Goal: Information Seeking & Learning: Learn about a topic

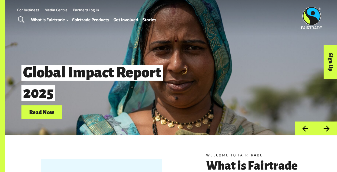
click at [62, 30] on link "How Fairtrade works" at bounding box center [56, 34] width 59 height 9
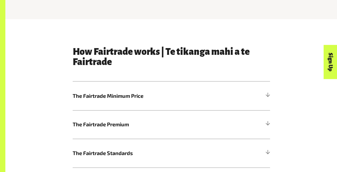
scroll to position [245, 0]
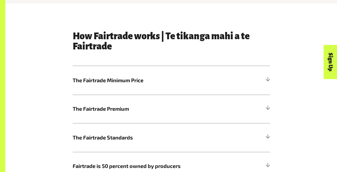
click at [177, 87] on h5 "The Fairtrade Minimum Price" at bounding box center [171, 80] width 197 height 28
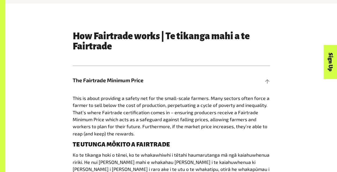
click at [186, 83] on span "The Fairtrade Minimum Price" at bounding box center [147, 80] width 148 height 8
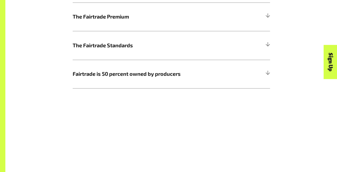
scroll to position [340, 0]
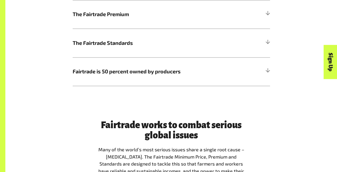
click at [178, 18] on span "The Fairtrade Premium" at bounding box center [147, 14] width 148 height 8
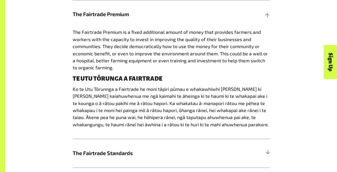
click at [178, 18] on span "The Fairtrade Premium" at bounding box center [147, 14] width 148 height 8
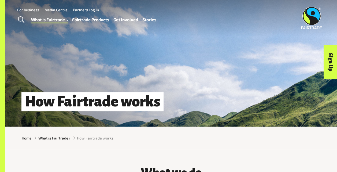
scroll to position [0, 0]
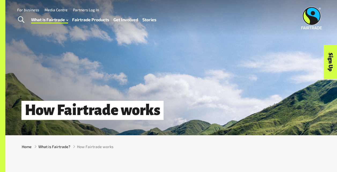
click at [46, 47] on link "Fast facts" at bounding box center [56, 51] width 59 height 9
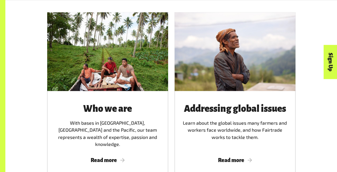
scroll to position [785, 0]
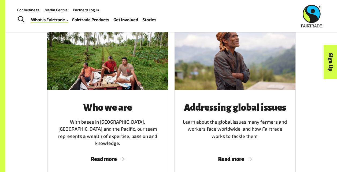
click at [57, 30] on link "How Fairtrade works" at bounding box center [56, 34] width 59 height 9
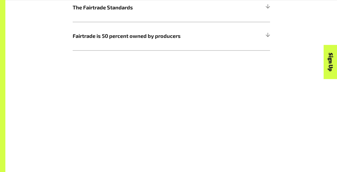
scroll to position [382, 0]
